Goal: Information Seeking & Learning: Learn about a topic

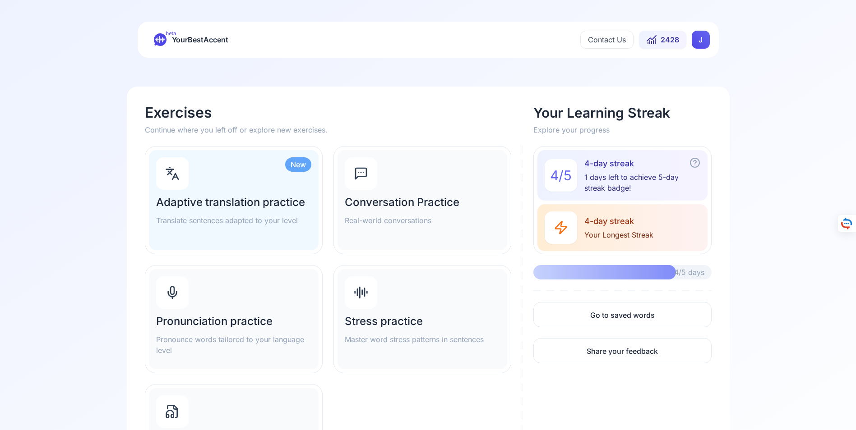
click at [235, 311] on div "Pronunciation practice Pronounce words tailored to your language level" at bounding box center [234, 319] width 170 height 100
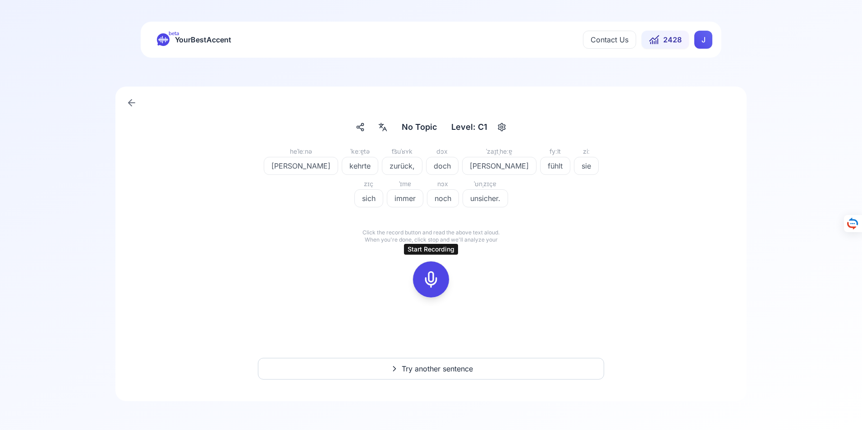
click at [432, 278] on icon at bounding box center [431, 280] width 18 height 18
click at [434, 278] on icon at bounding box center [431, 280] width 18 height 18
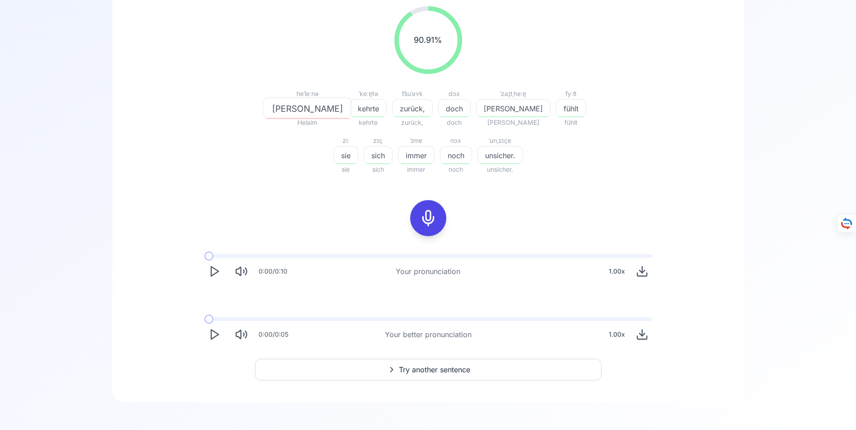
scroll to position [148, 0]
click at [423, 367] on span "Try another sentence" at bounding box center [434, 369] width 71 height 11
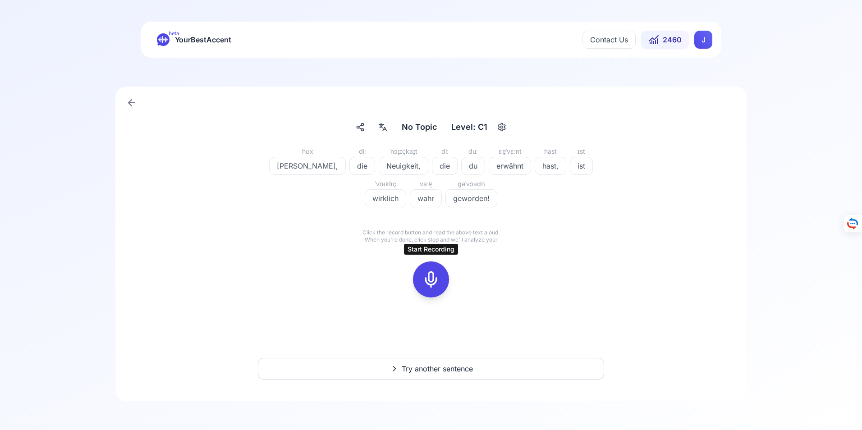
click at [432, 281] on icon at bounding box center [431, 280] width 18 height 18
click at [431, 281] on icon at bounding box center [431, 280] width 18 height 18
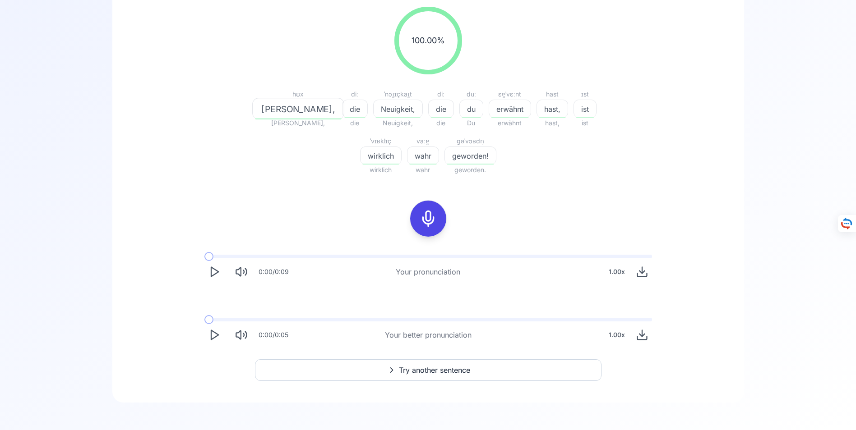
scroll to position [148, 0]
click at [424, 367] on span "Try another sentence" at bounding box center [434, 369] width 71 height 11
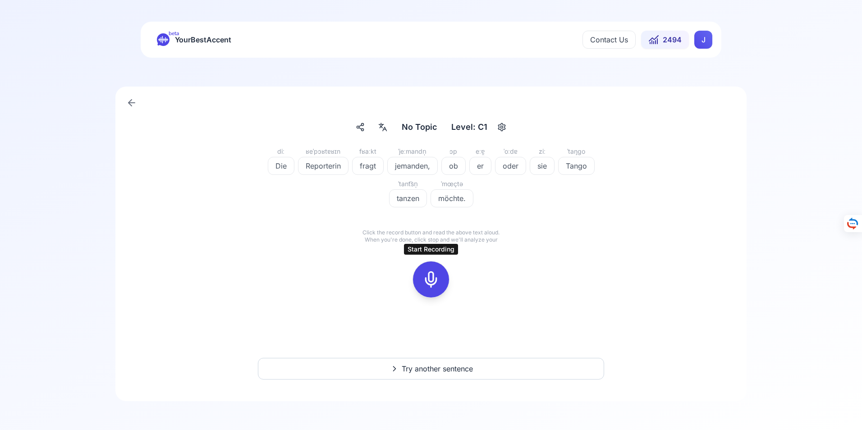
click at [433, 281] on icon at bounding box center [431, 280] width 18 height 18
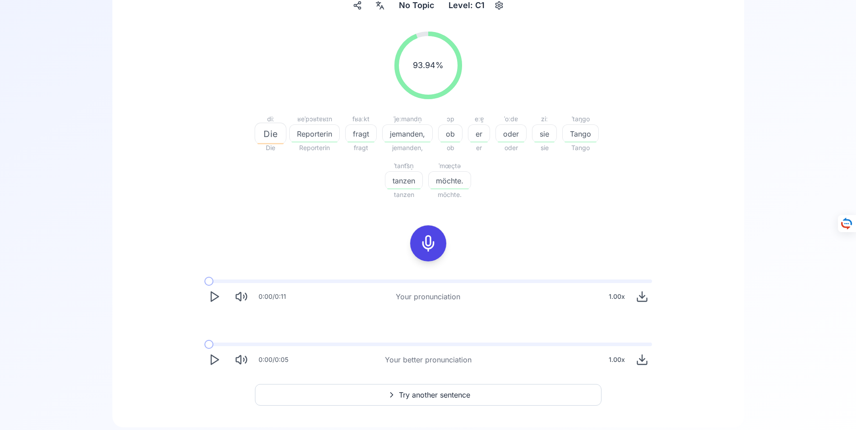
scroll to position [135, 0]
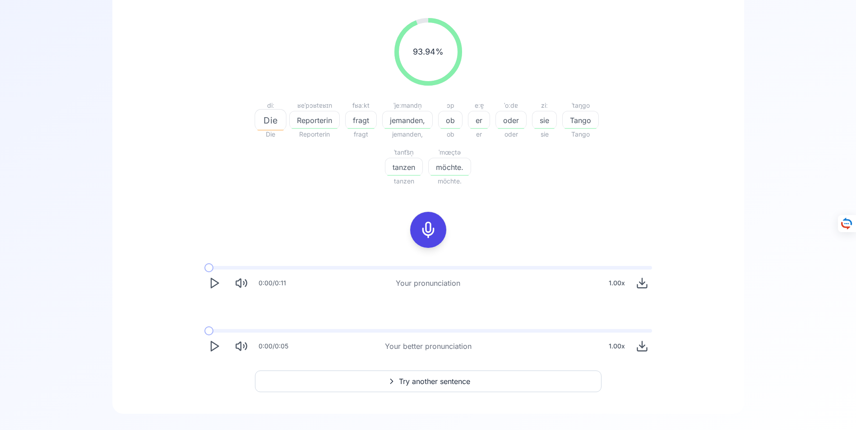
click at [215, 344] on polygon "Play" at bounding box center [214, 346] width 7 height 9
click at [420, 382] on span "Try another sentence" at bounding box center [434, 381] width 71 height 11
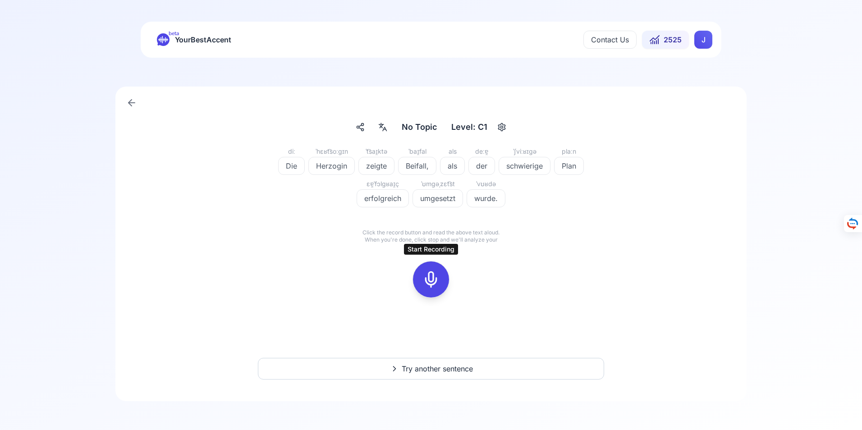
click at [433, 281] on icon at bounding box center [431, 280] width 18 height 18
click at [431, 281] on icon at bounding box center [431, 280] width 18 height 18
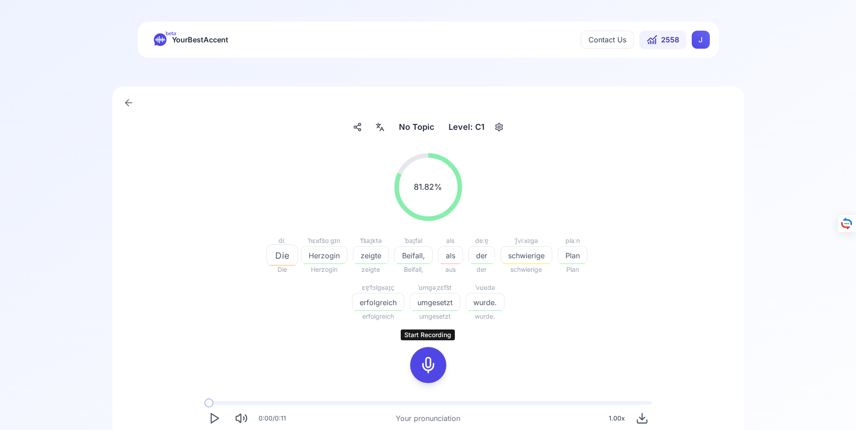
click at [431, 364] on icon at bounding box center [428, 365] width 18 height 18
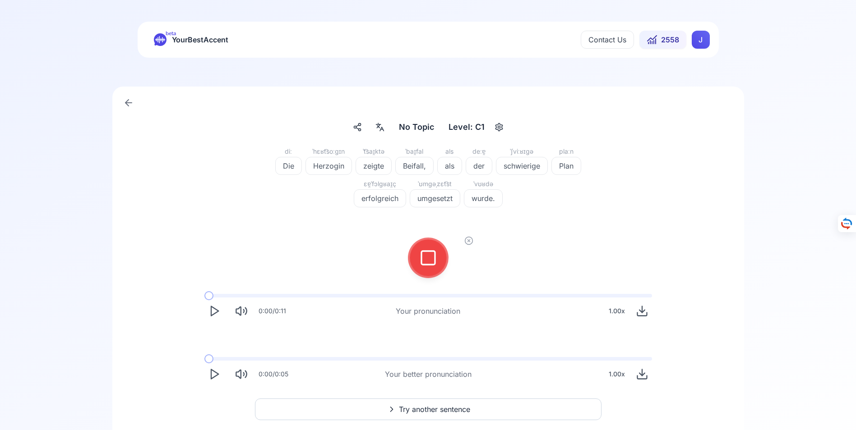
click at [429, 258] on icon at bounding box center [428, 258] width 18 height 18
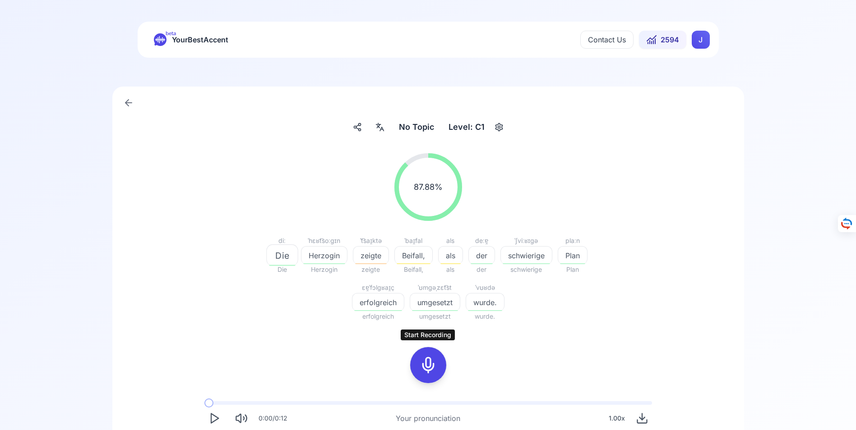
click at [429, 364] on icon at bounding box center [428, 365] width 18 height 18
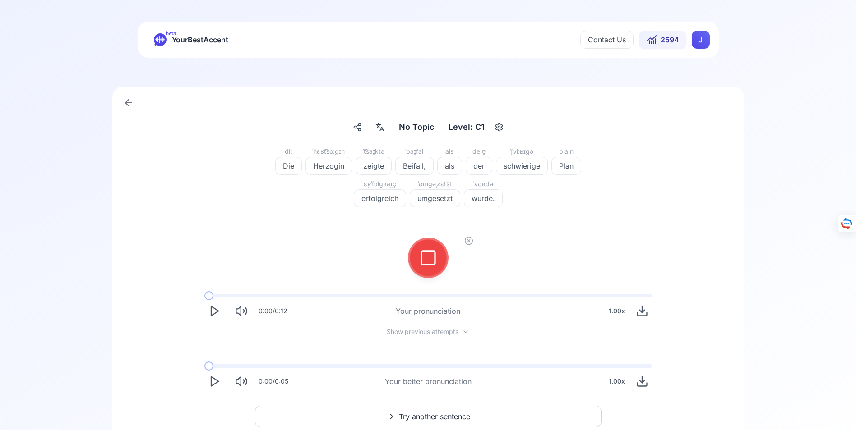
click at [428, 259] on icon at bounding box center [428, 258] width 18 height 18
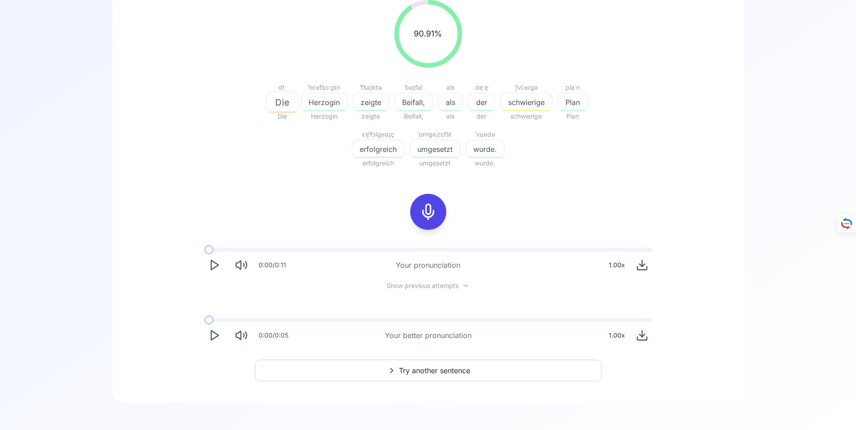
scroll to position [155, 0]
click at [213, 332] on icon "Play" at bounding box center [214, 333] width 13 height 13
click at [436, 370] on span "Try another sentence" at bounding box center [434, 369] width 71 height 11
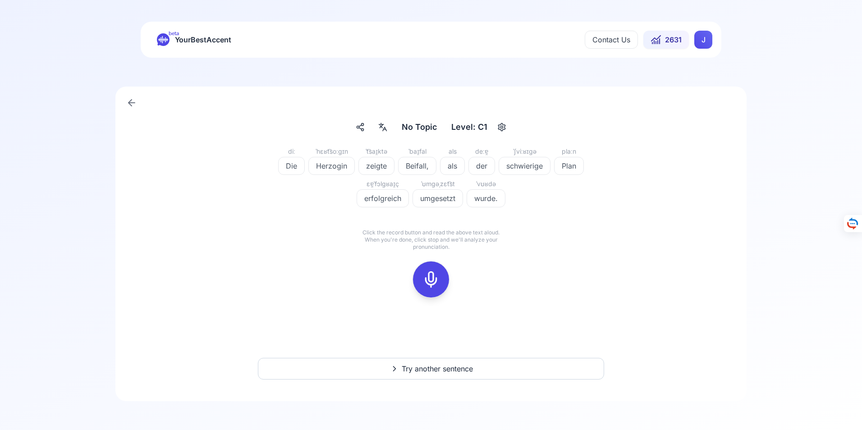
click at [130, 103] on icon at bounding box center [132, 103] width 6 height 0
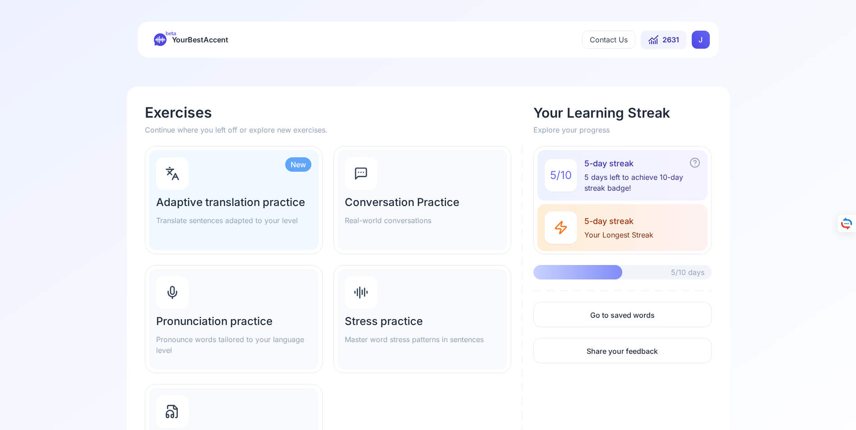
click at [240, 210] on div "Adaptive translation practice Translate sentences adapted to your level" at bounding box center [233, 210] width 155 height 31
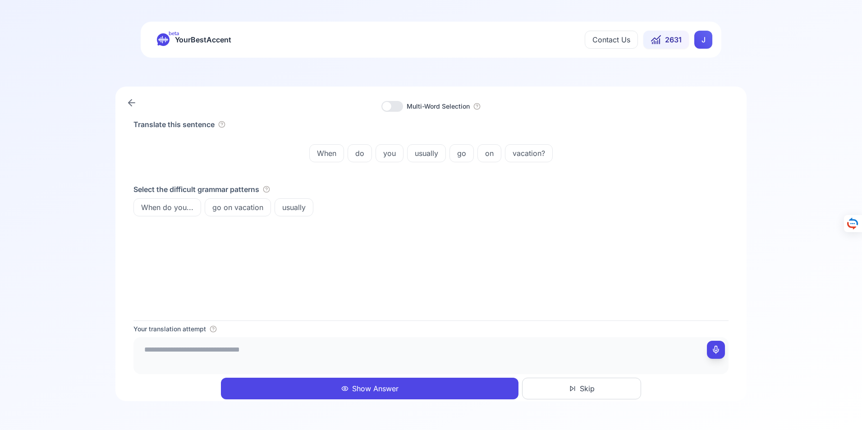
click at [389, 390] on button "Show Answer" at bounding box center [370, 389] width 298 height 22
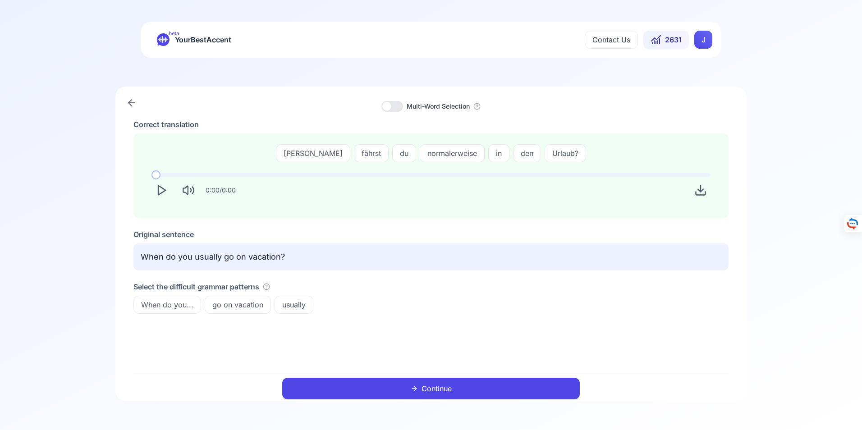
click at [440, 387] on button "Continue" at bounding box center [431, 389] width 298 height 22
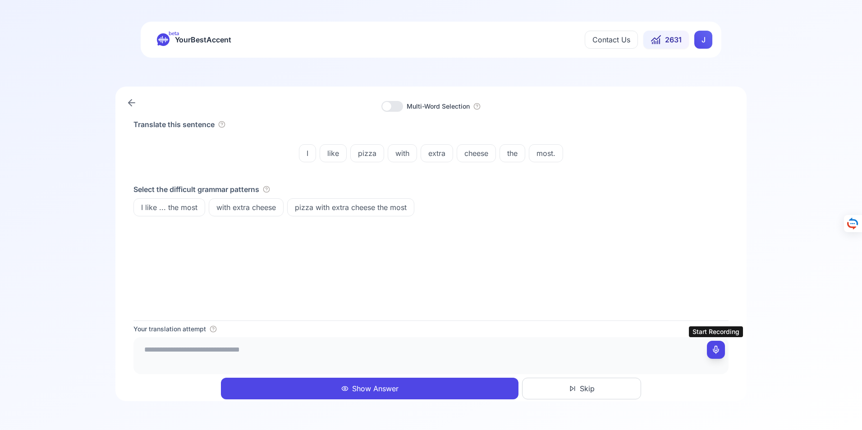
click at [718, 349] on icon at bounding box center [716, 350] width 9 height 9
click at [716, 351] on icon at bounding box center [716, 350] width 9 height 9
type textarea "**********"
click at [370, 388] on button "Show Answer" at bounding box center [370, 389] width 298 height 22
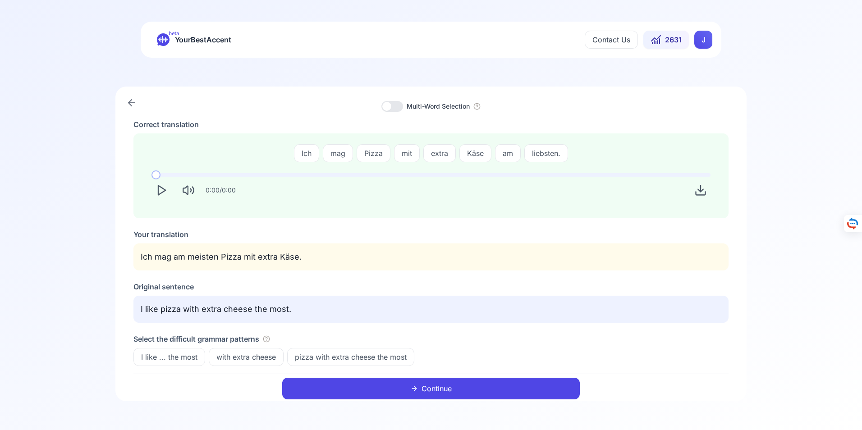
click at [160, 189] on icon "Play" at bounding box center [161, 190] width 13 height 13
click at [438, 388] on button "Continue" at bounding box center [431, 389] width 298 height 22
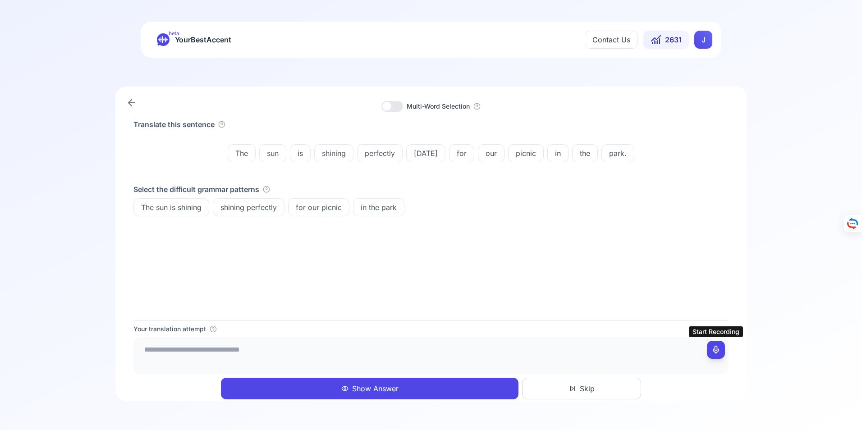
click at [715, 350] on icon at bounding box center [716, 350] width 9 height 9
type textarea "**********"
click at [369, 386] on button "Show Answer" at bounding box center [370, 389] width 298 height 22
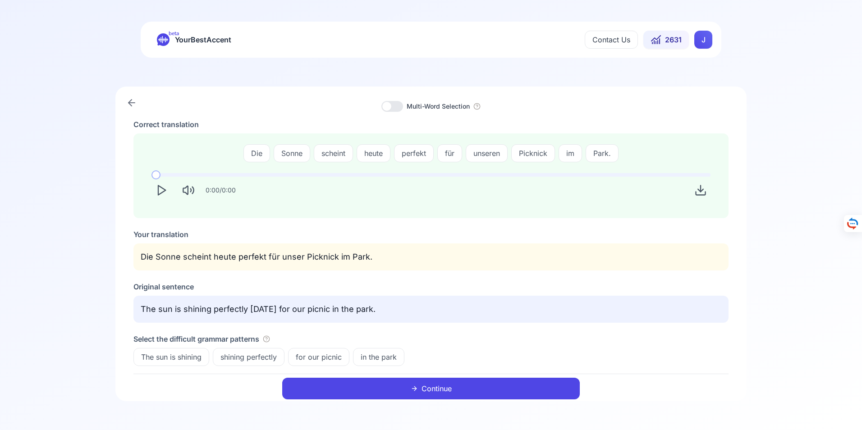
click at [446, 389] on button "Continue" at bounding box center [431, 389] width 298 height 22
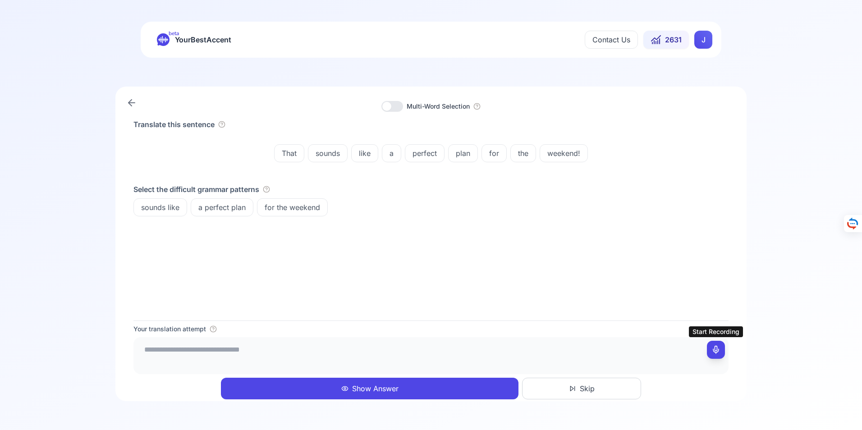
click at [713, 350] on rect at bounding box center [716, 350] width 7 height 7
click at [718, 352] on icon at bounding box center [716, 350] width 9 height 9
type textarea "**********"
click at [373, 389] on button "Show Answer" at bounding box center [370, 389] width 298 height 22
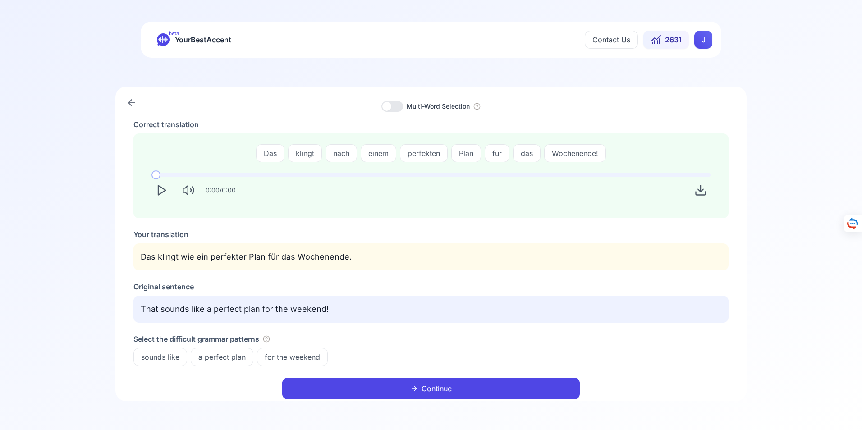
click at [252, 258] on p "Das klingt wie ein perfekter Plan für das Wochenende." at bounding box center [431, 257] width 581 height 13
click at [197, 259] on p "Das klingt wie ein perfekter Plan für das Wochenende." at bounding box center [431, 257] width 581 height 13
click at [182, 258] on p "Das klingt wie ein perfekter Plan für das Wochenende." at bounding box center [431, 257] width 581 height 13
click at [435, 387] on button "Continue" at bounding box center [431, 389] width 298 height 22
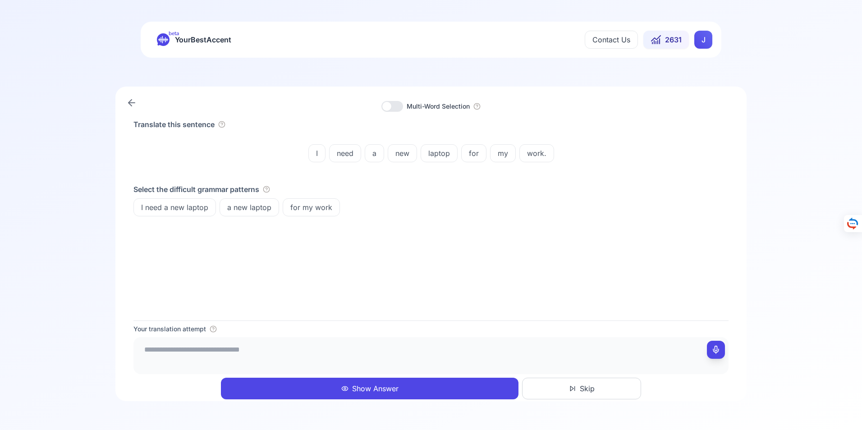
click at [717, 349] on icon at bounding box center [716, 350] width 9 height 9
type textarea "**********"
click at [384, 390] on button "Show Answer" at bounding box center [370, 389] width 298 height 22
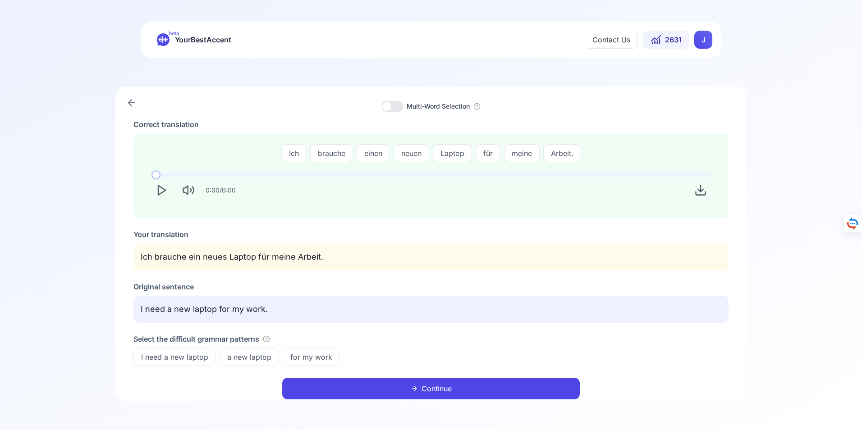
click at [439, 387] on button "Continue" at bounding box center [431, 389] width 298 height 22
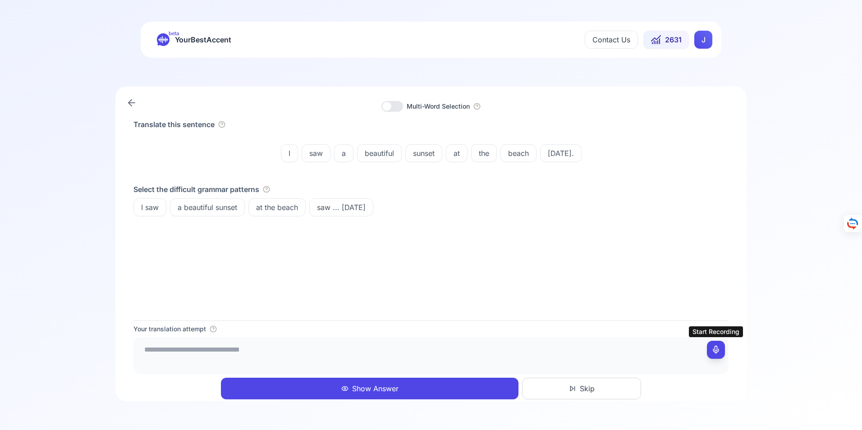
click at [716, 350] on icon at bounding box center [716, 350] width 9 height 9
drag, startPoint x: 143, startPoint y: 350, endPoint x: 148, endPoint y: 353, distance: 5.7
click at [144, 351] on textarea "**********" at bounding box center [431, 354] width 588 height 27
type textarea "**********"
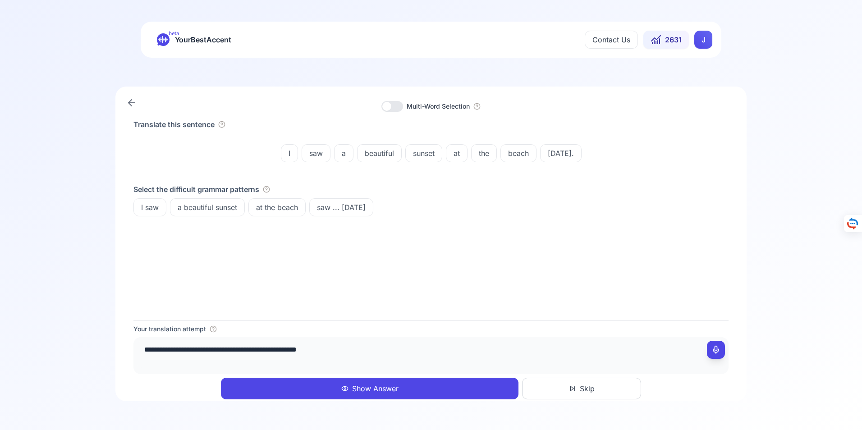
click at [369, 386] on button "Show Answer" at bounding box center [370, 389] width 298 height 22
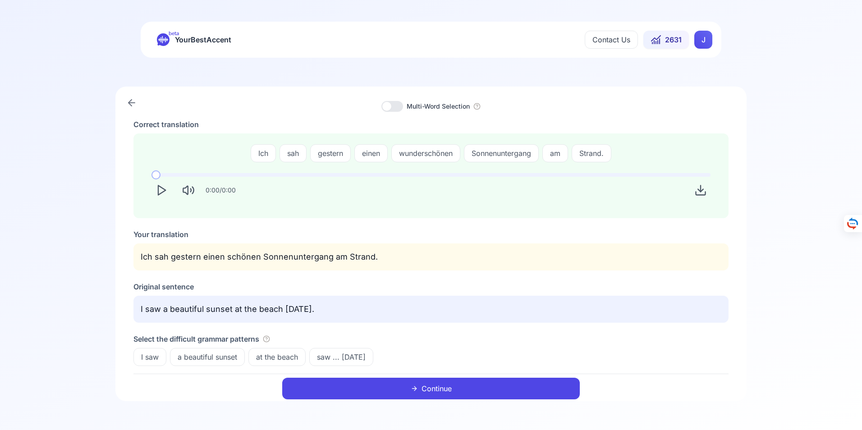
click at [443, 386] on button "Continue" at bounding box center [431, 389] width 298 height 22
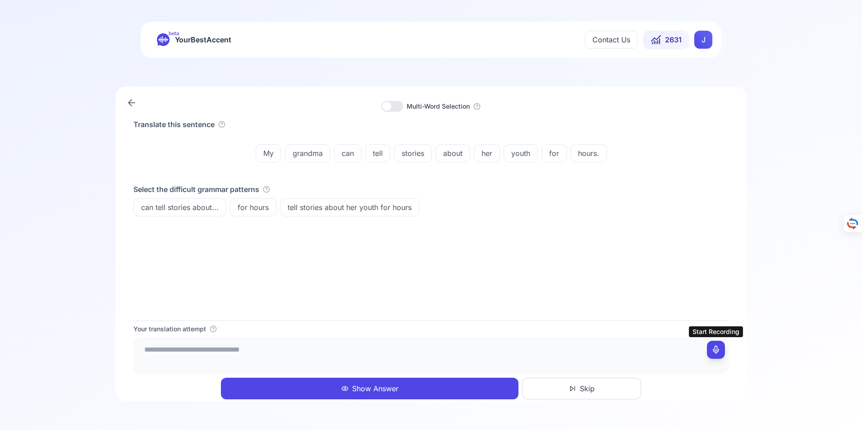
click at [718, 350] on icon at bounding box center [716, 350] width 9 height 9
click at [716, 350] on icon at bounding box center [716, 350] width 9 height 9
type textarea "**********"
click at [369, 387] on button "Show Answer" at bounding box center [370, 389] width 298 height 22
